Goal: Task Accomplishment & Management: Use online tool/utility

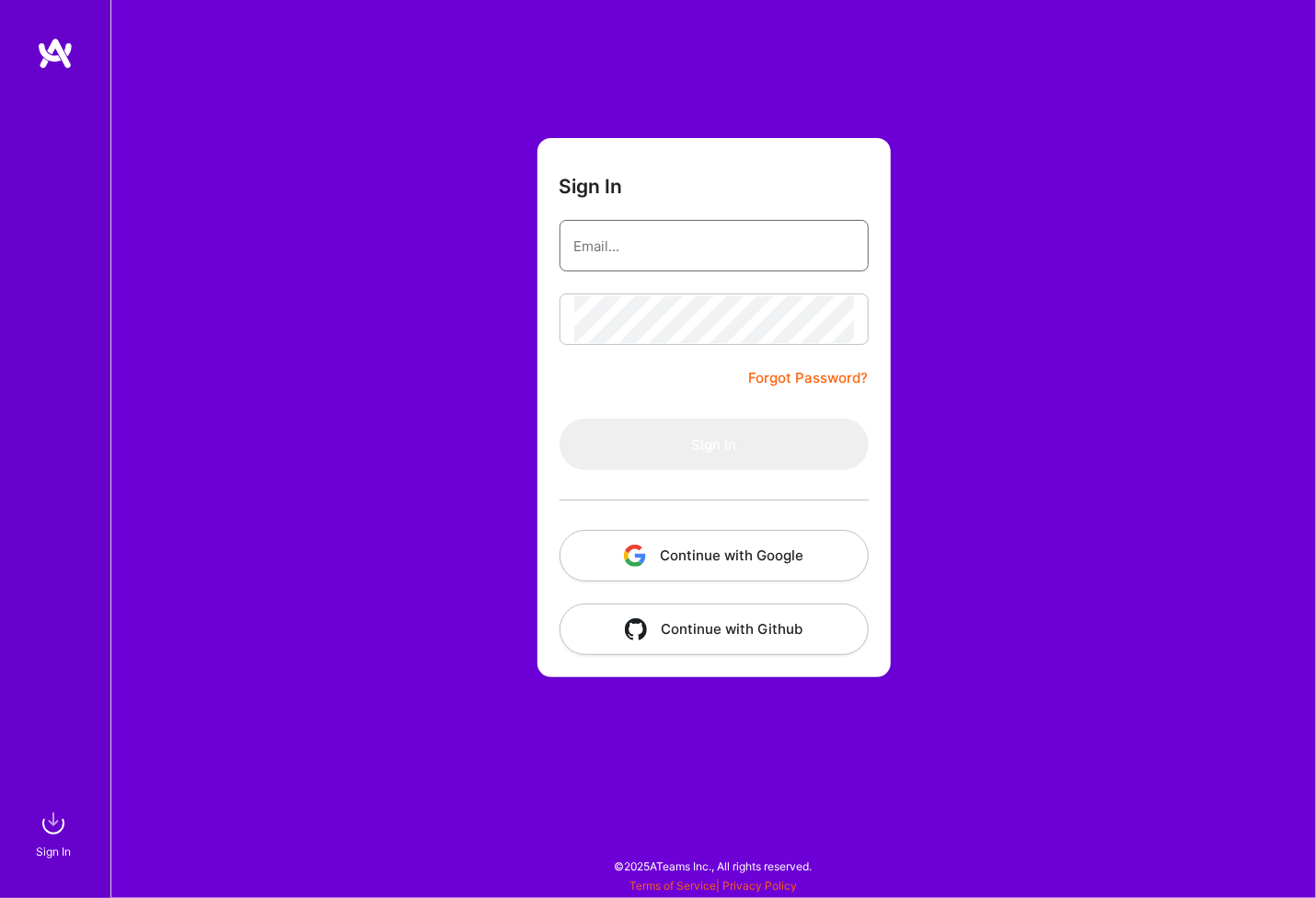
type input "[PERSON_NAME][EMAIL_ADDRESS][PERSON_NAME][DOMAIN_NAME]"
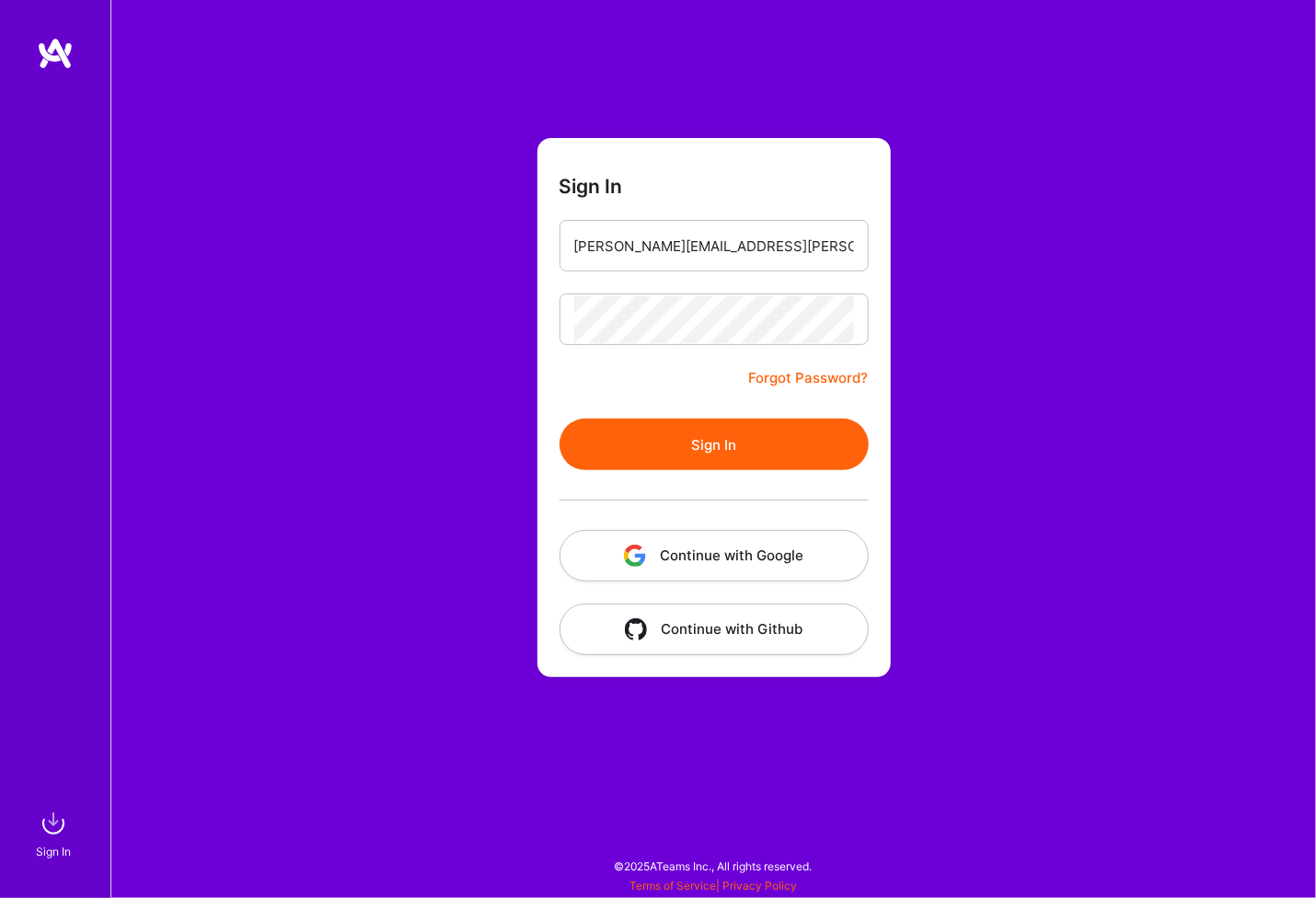
click at [715, 438] on button "Sign In" at bounding box center [715, 444] width 309 height 51
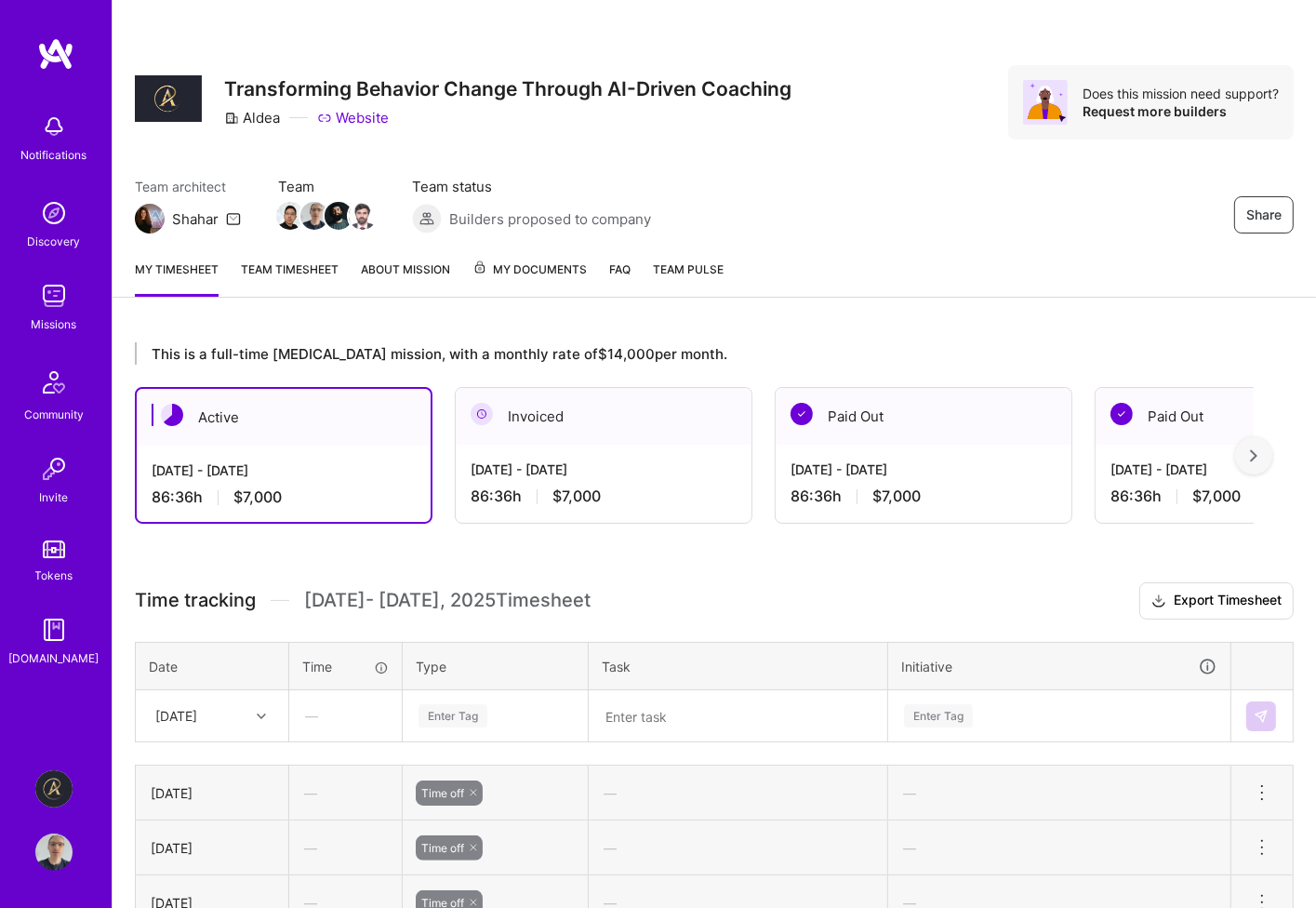
click at [489, 713] on div "Enter Tag" at bounding box center [495, 716] width 184 height 49
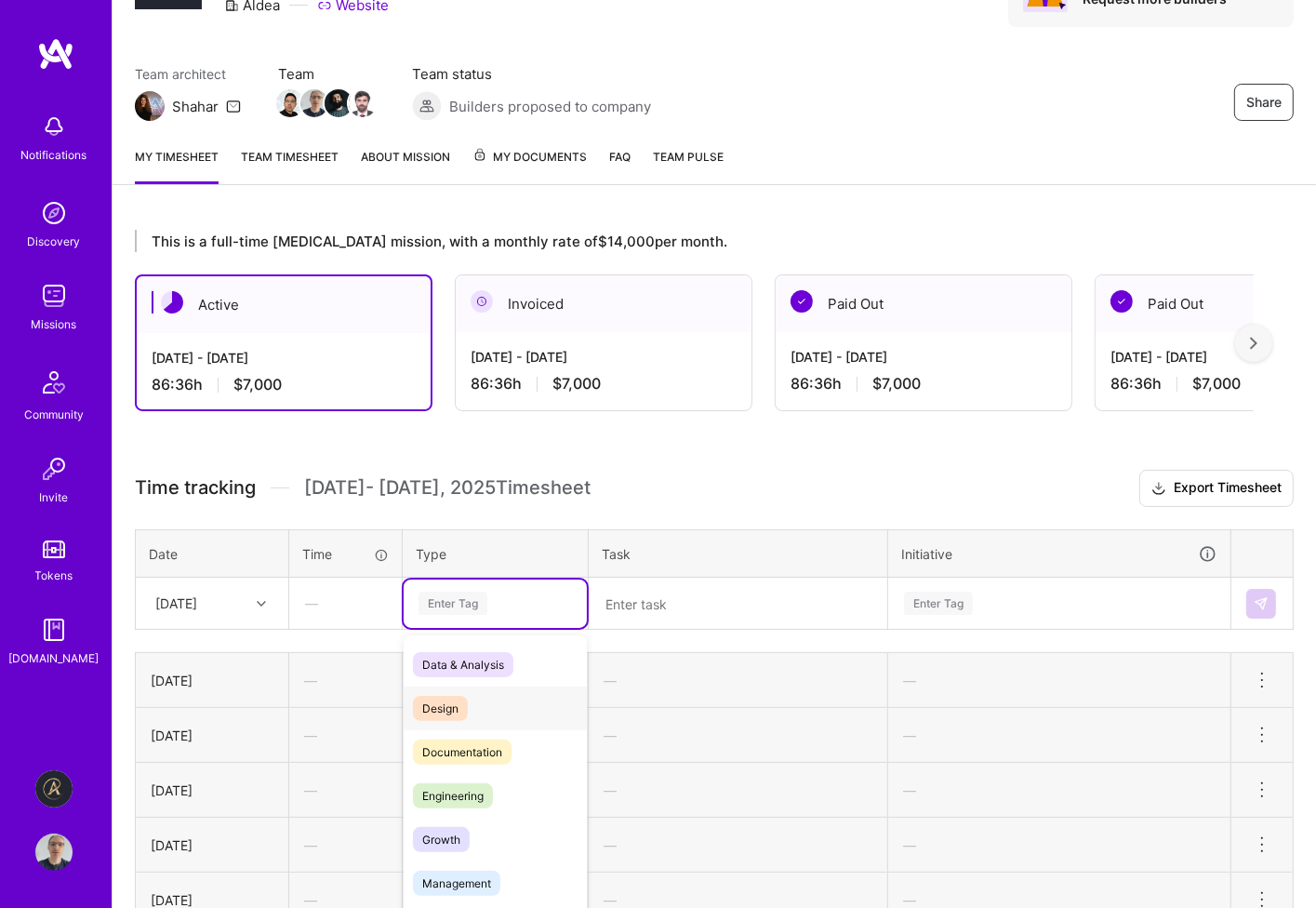
scroll to position [123, 0]
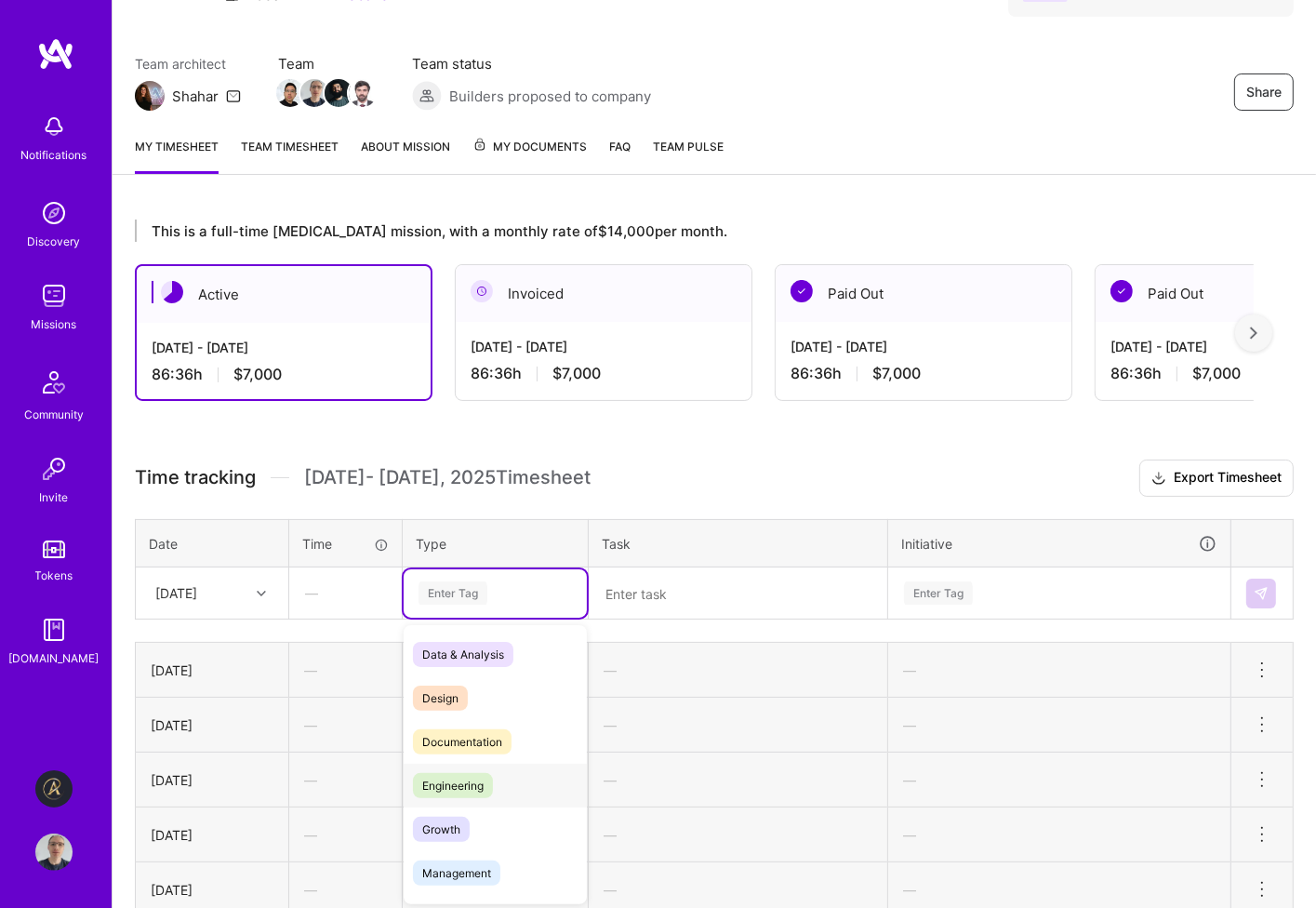
click at [469, 781] on span "Engineering" at bounding box center [453, 786] width 80 height 25
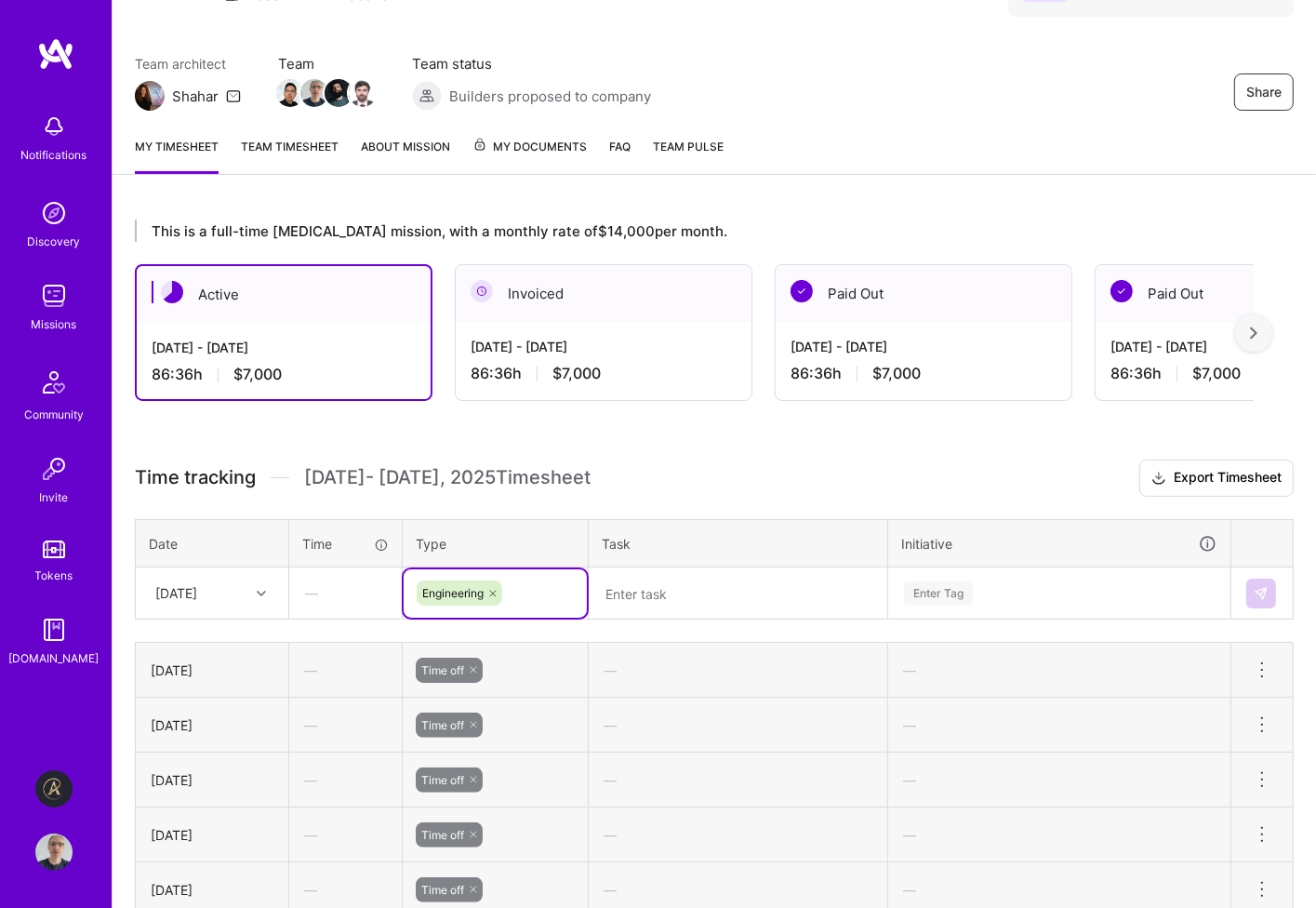
click at [664, 589] on textarea at bounding box center [739, 594] width 295 height 49
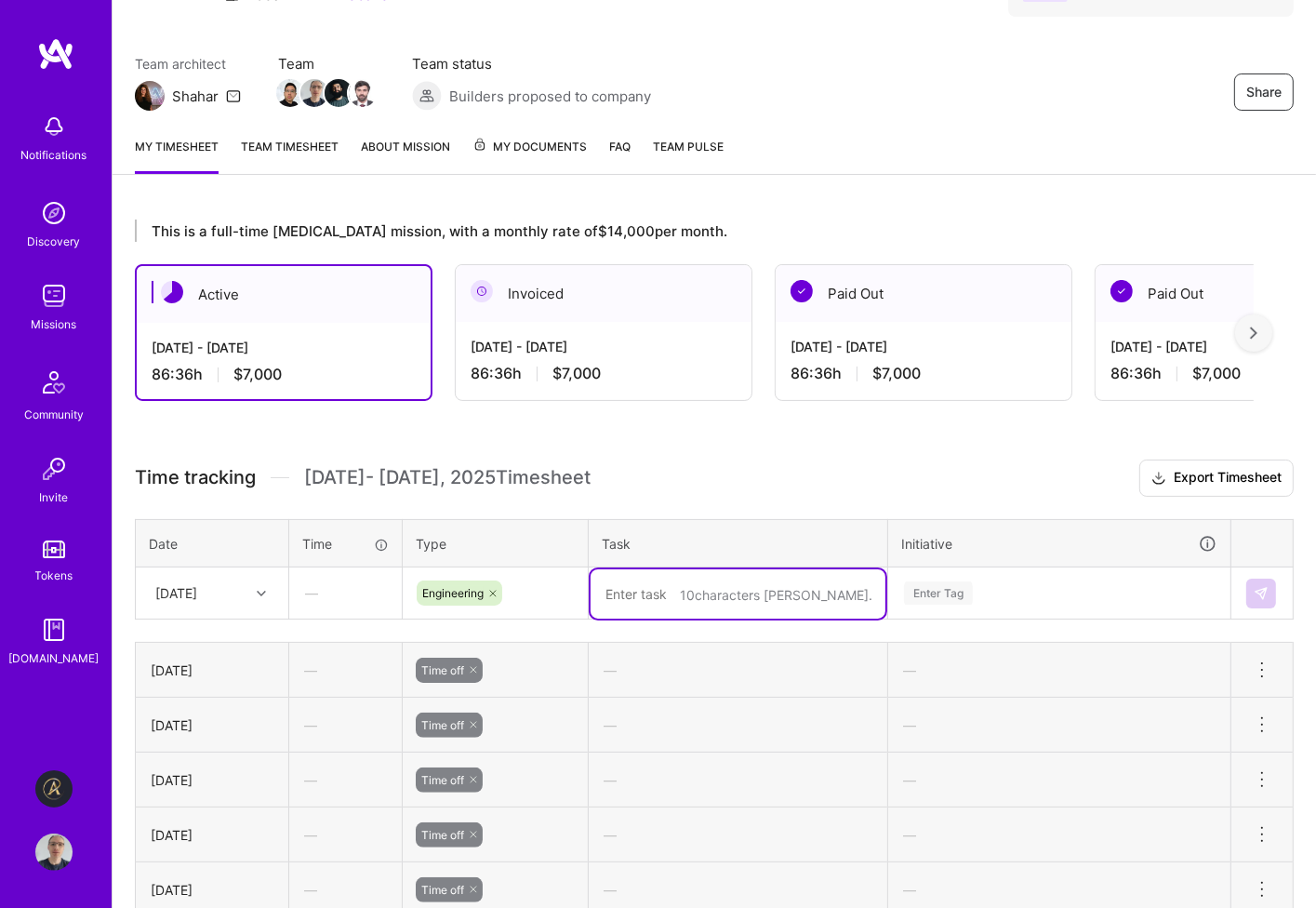
click at [998, 589] on div "Enter Tag" at bounding box center [1059, 594] width 340 height 49
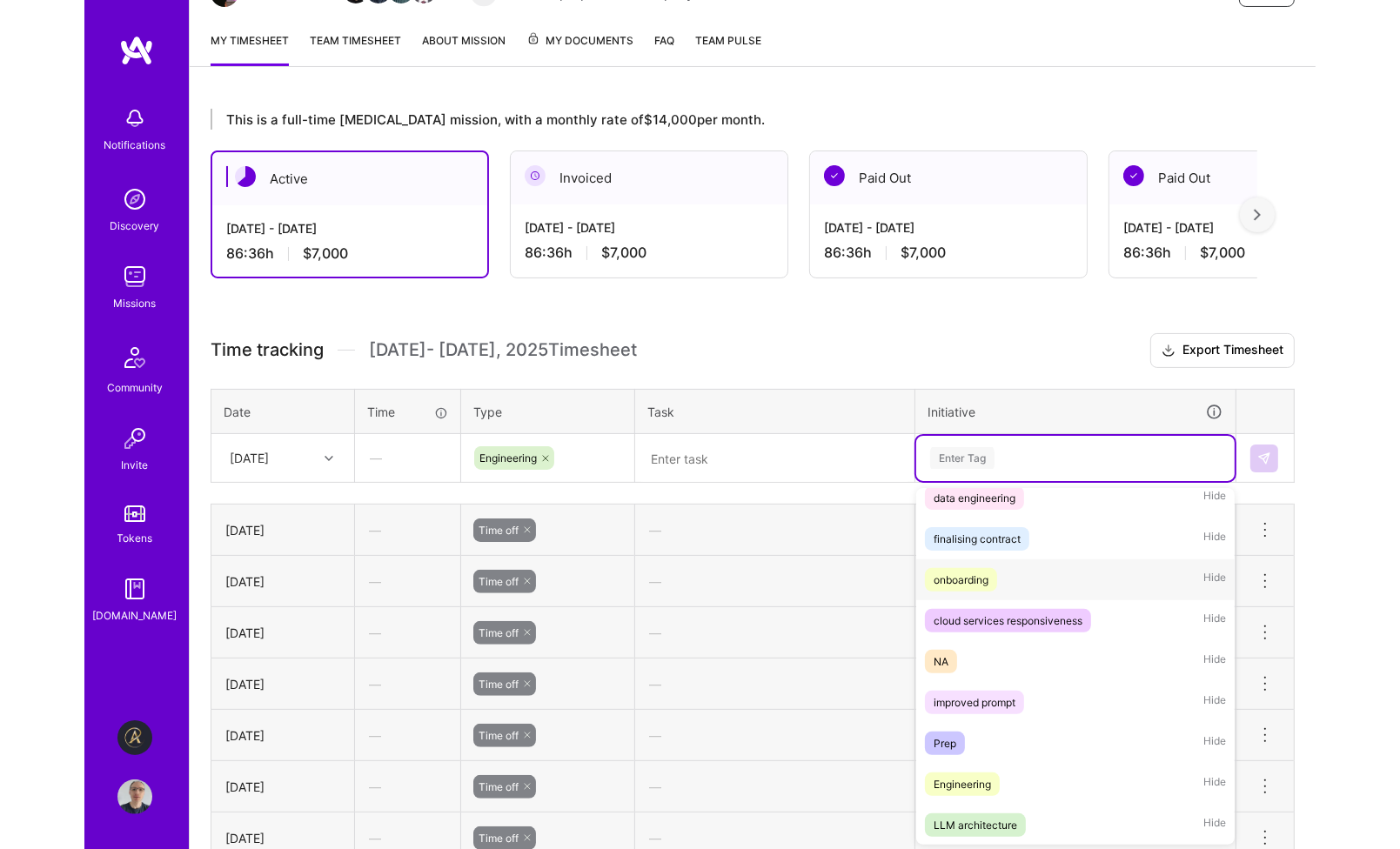
scroll to position [0, 0]
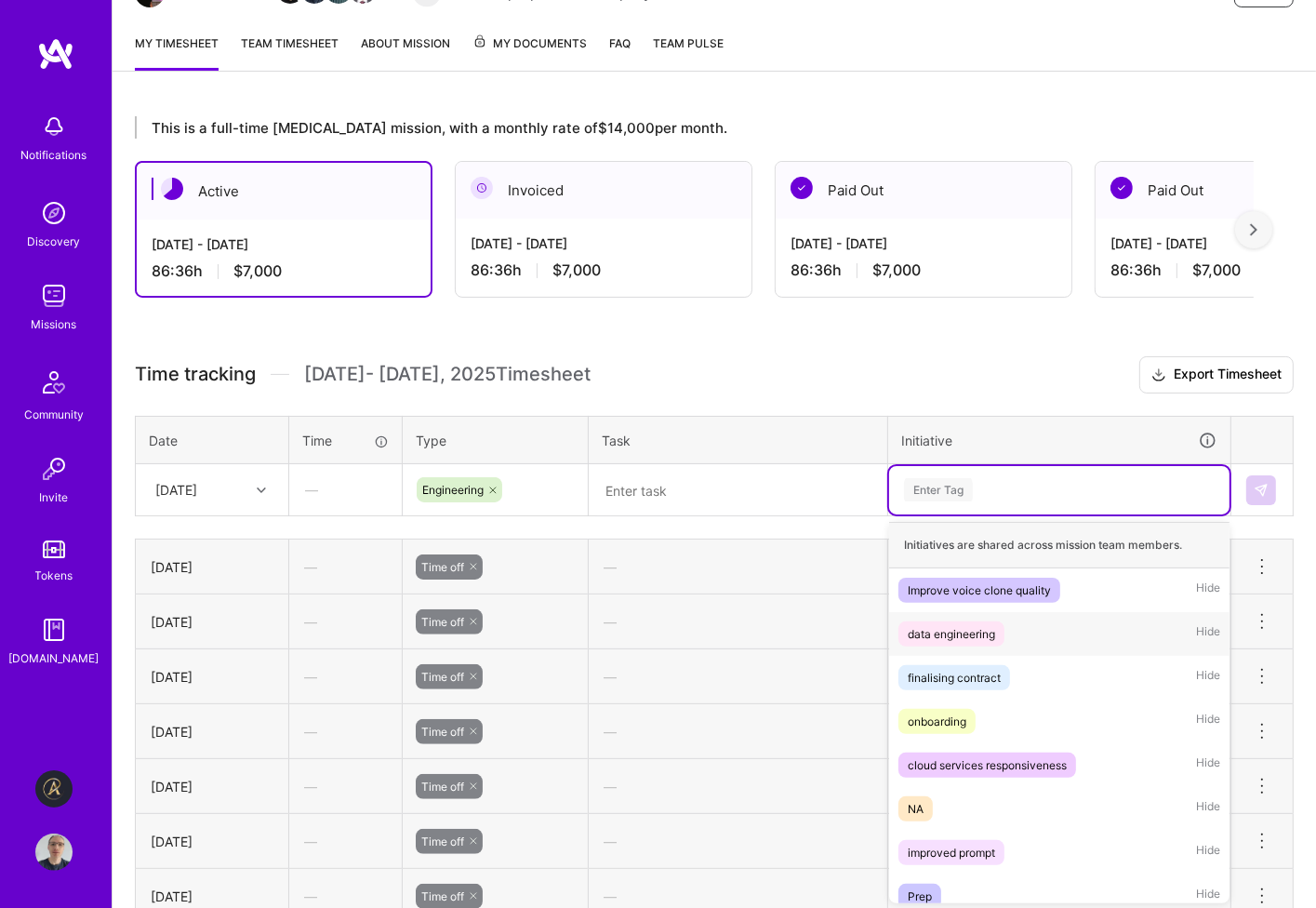
click at [1064, 628] on div "data engineering Hide" at bounding box center [1059, 633] width 340 height 44
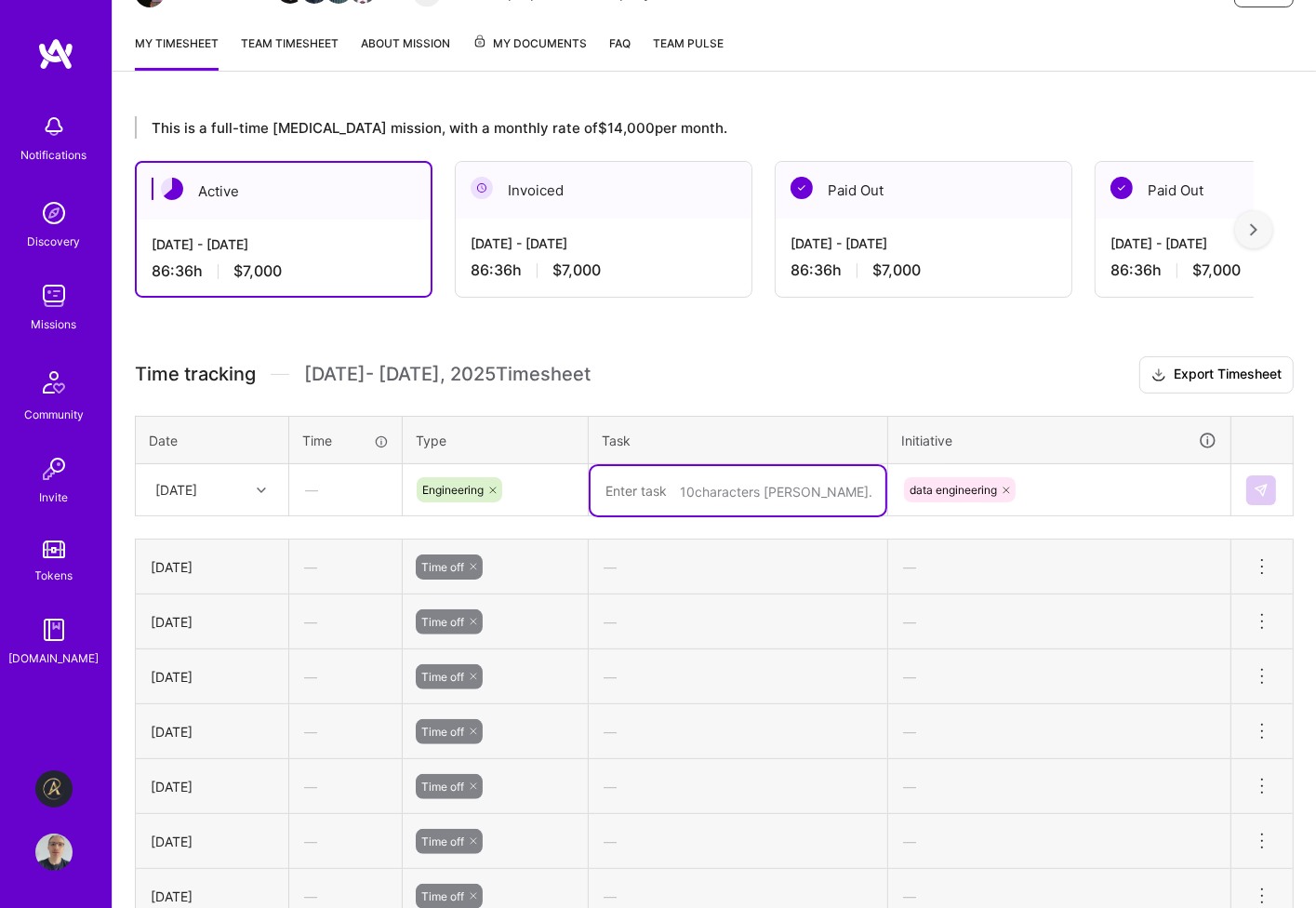
click at [654, 490] on textarea at bounding box center [739, 491] width 295 height 49
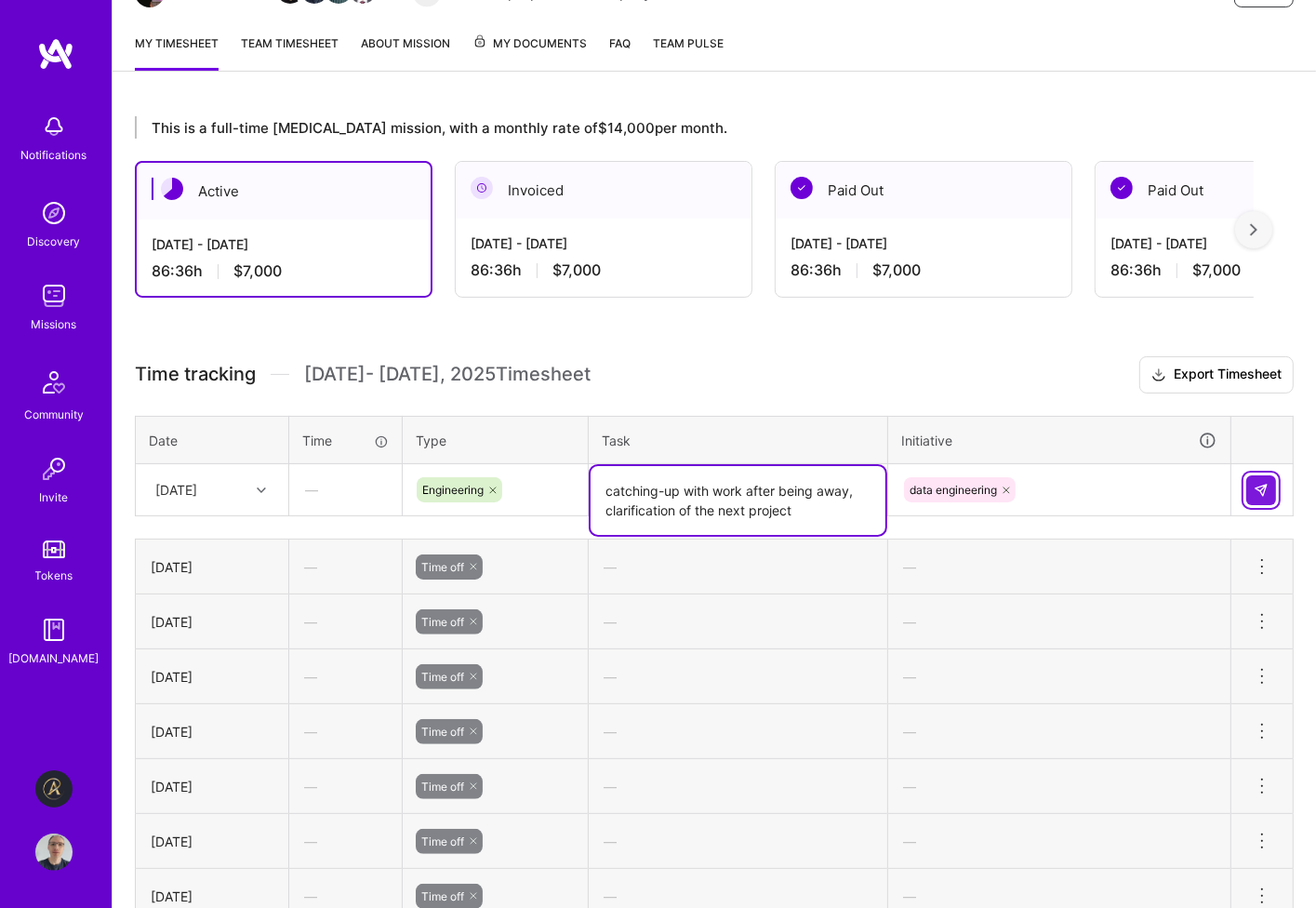
type textarea "catching-up with work after being away, clarification of the next project"
click at [1259, 485] on img at bounding box center [1260, 490] width 15 height 15
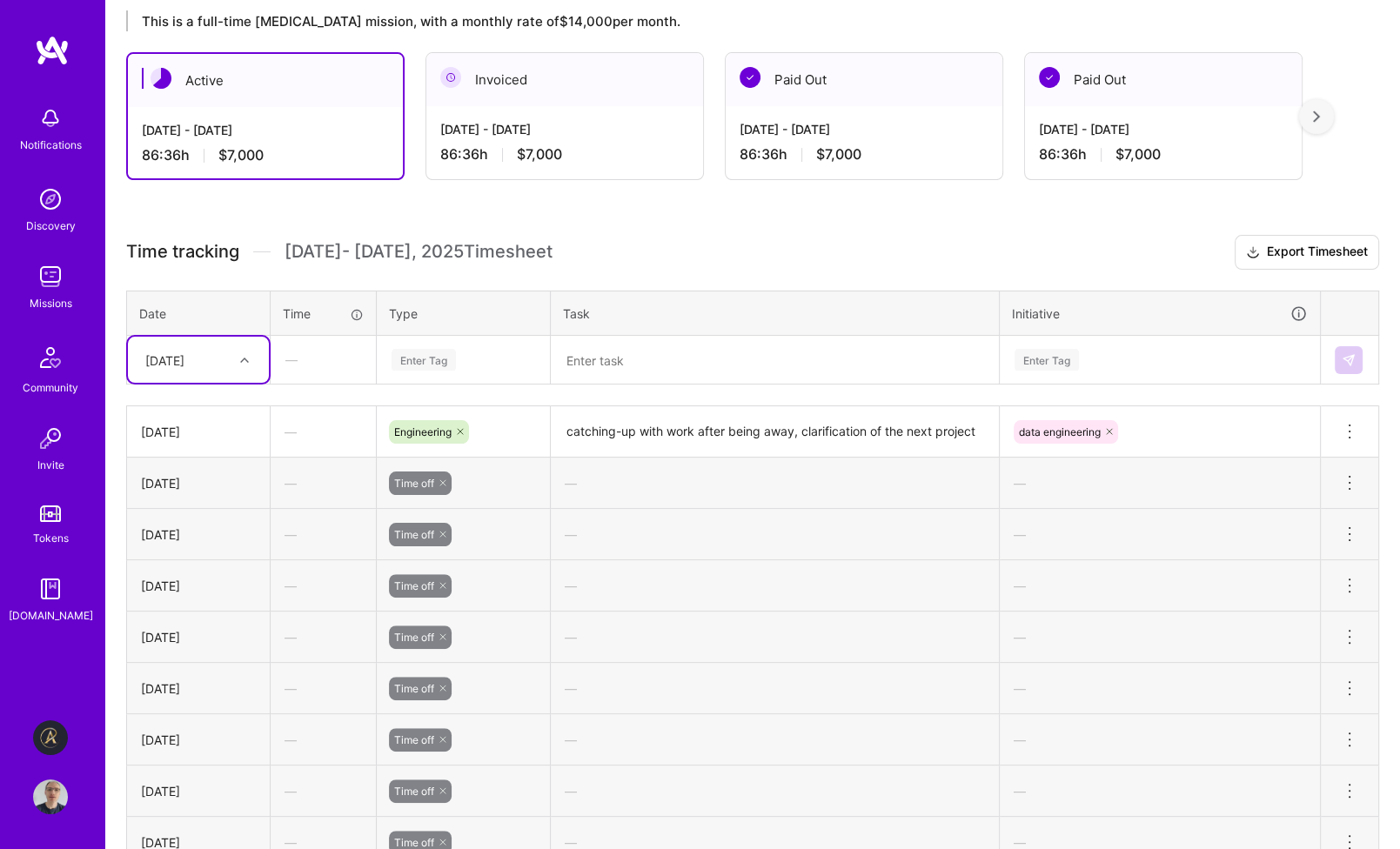
scroll to position [281, 0]
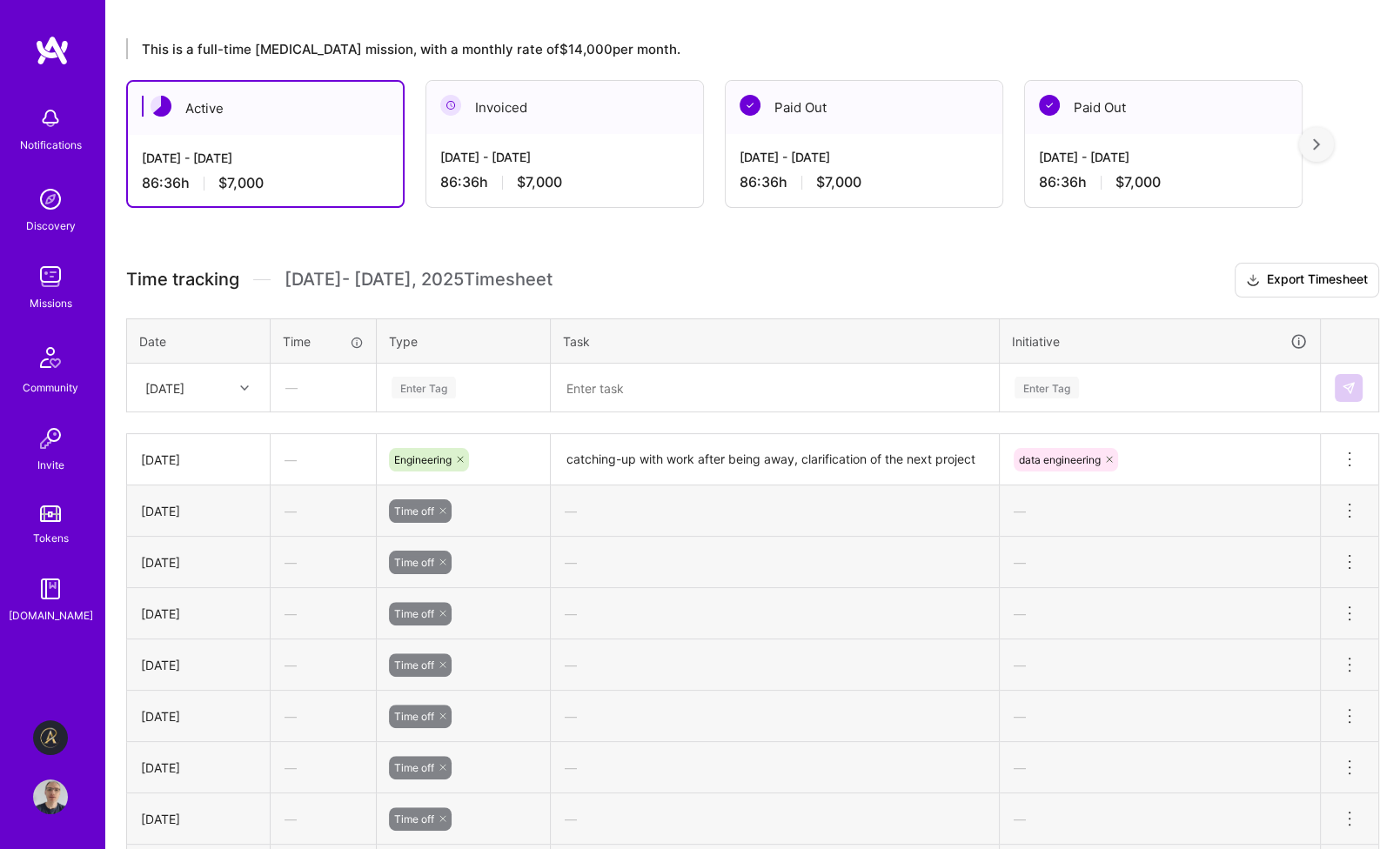
click at [936, 22] on div "This is a full-time [MEDICAL_DATA] mission, with a monthly rate of $14,000 per …" at bounding box center [752, 523] width 1295 height 1011
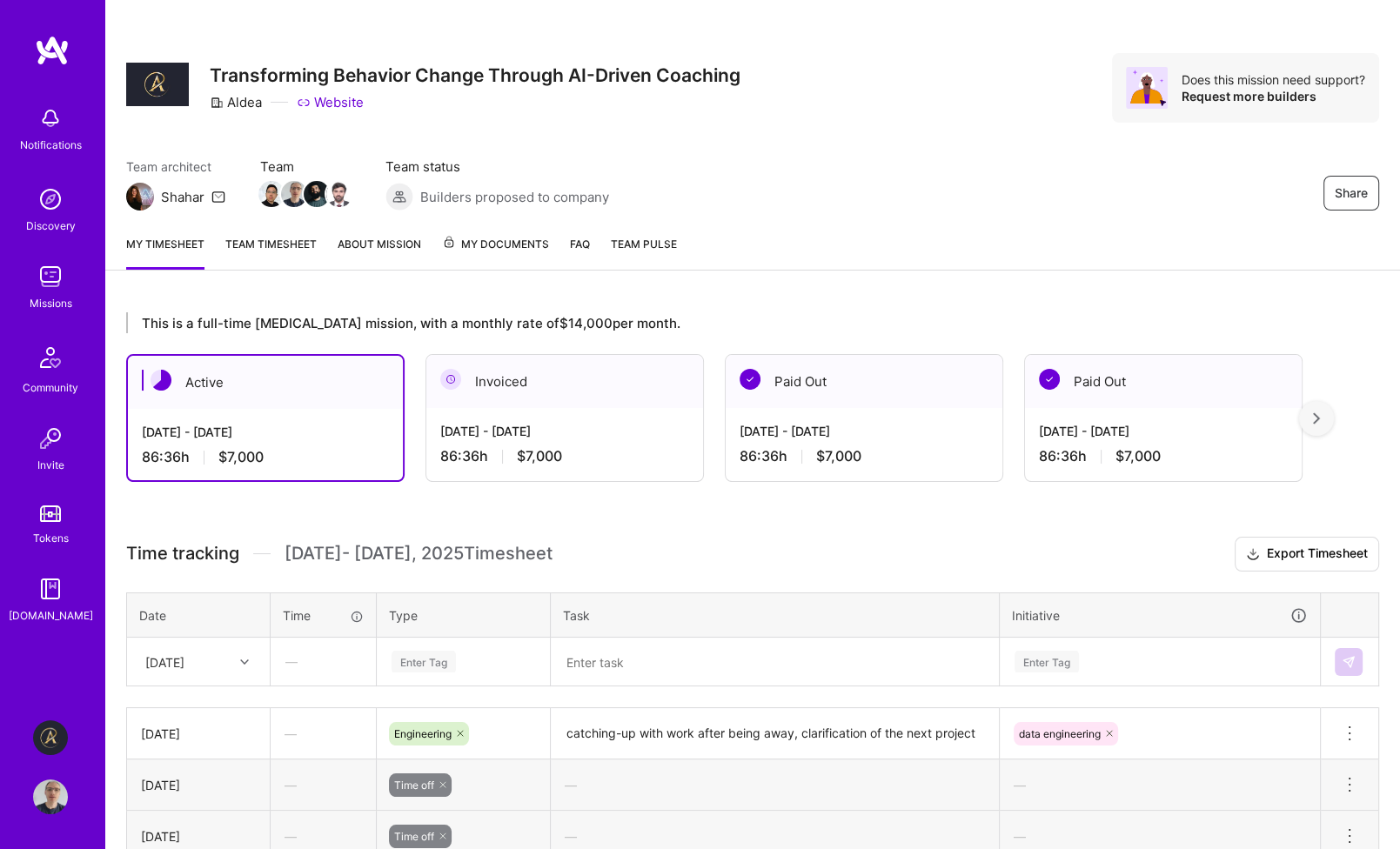
scroll to position [0, 0]
